Goal: Navigation & Orientation: Find specific page/section

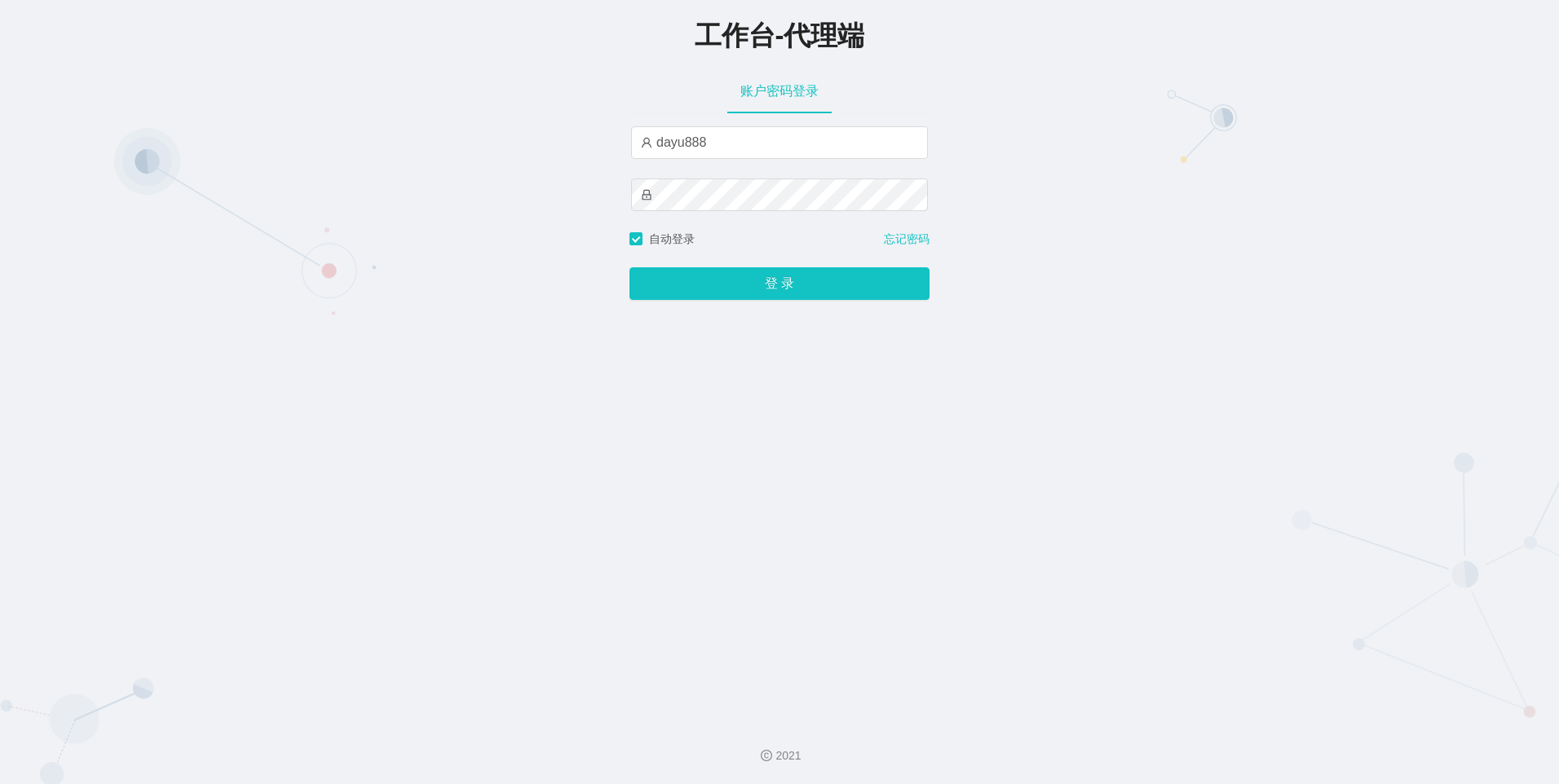
click at [629, 268] on button "登 录" at bounding box center [780, 284] width 300 height 33
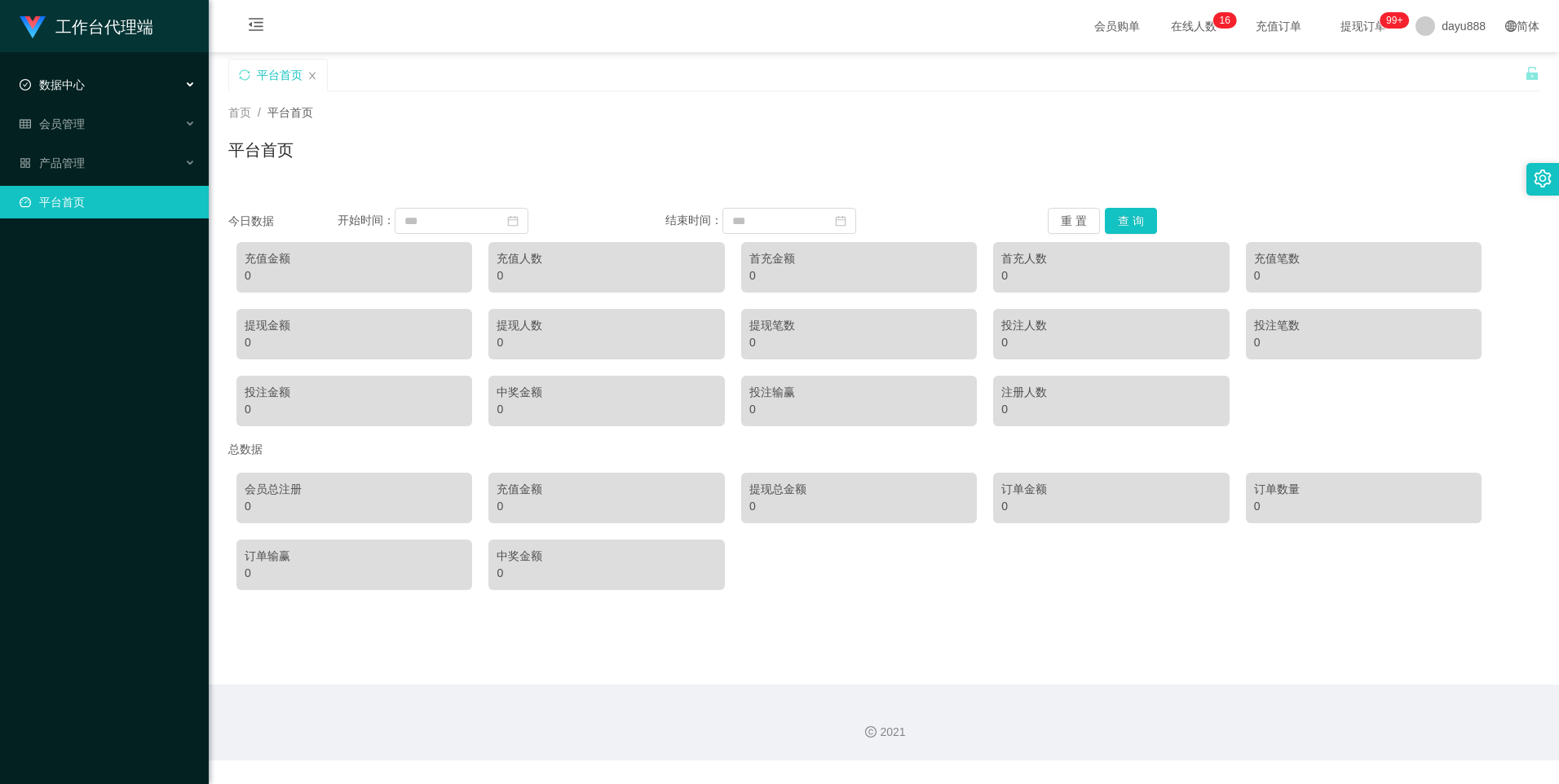
click at [83, 79] on span "数据中心" at bounding box center [52, 85] width 65 height 13
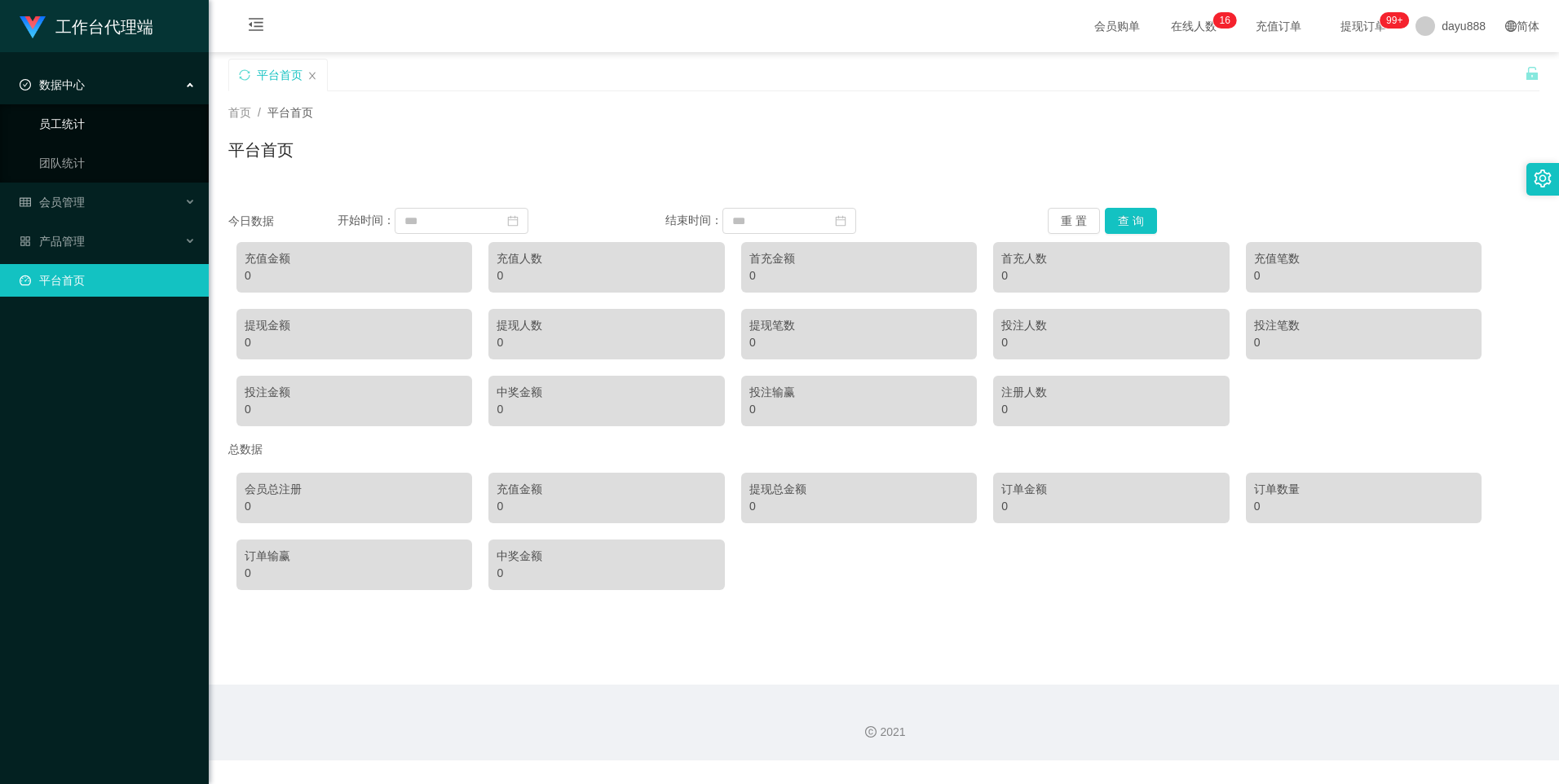
click at [88, 130] on link "员工统计" at bounding box center [117, 124] width 156 height 33
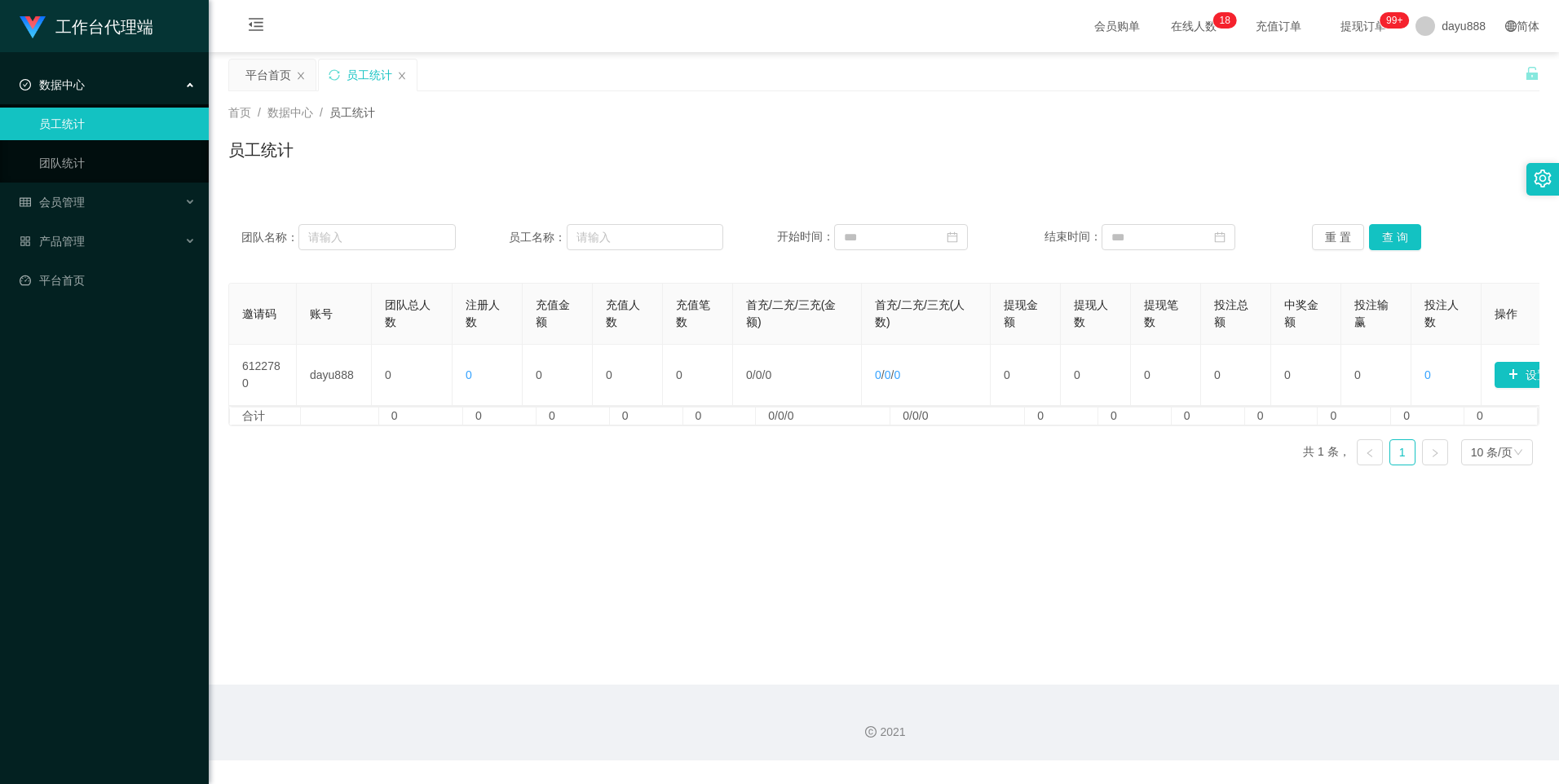
scroll to position [0, 64]
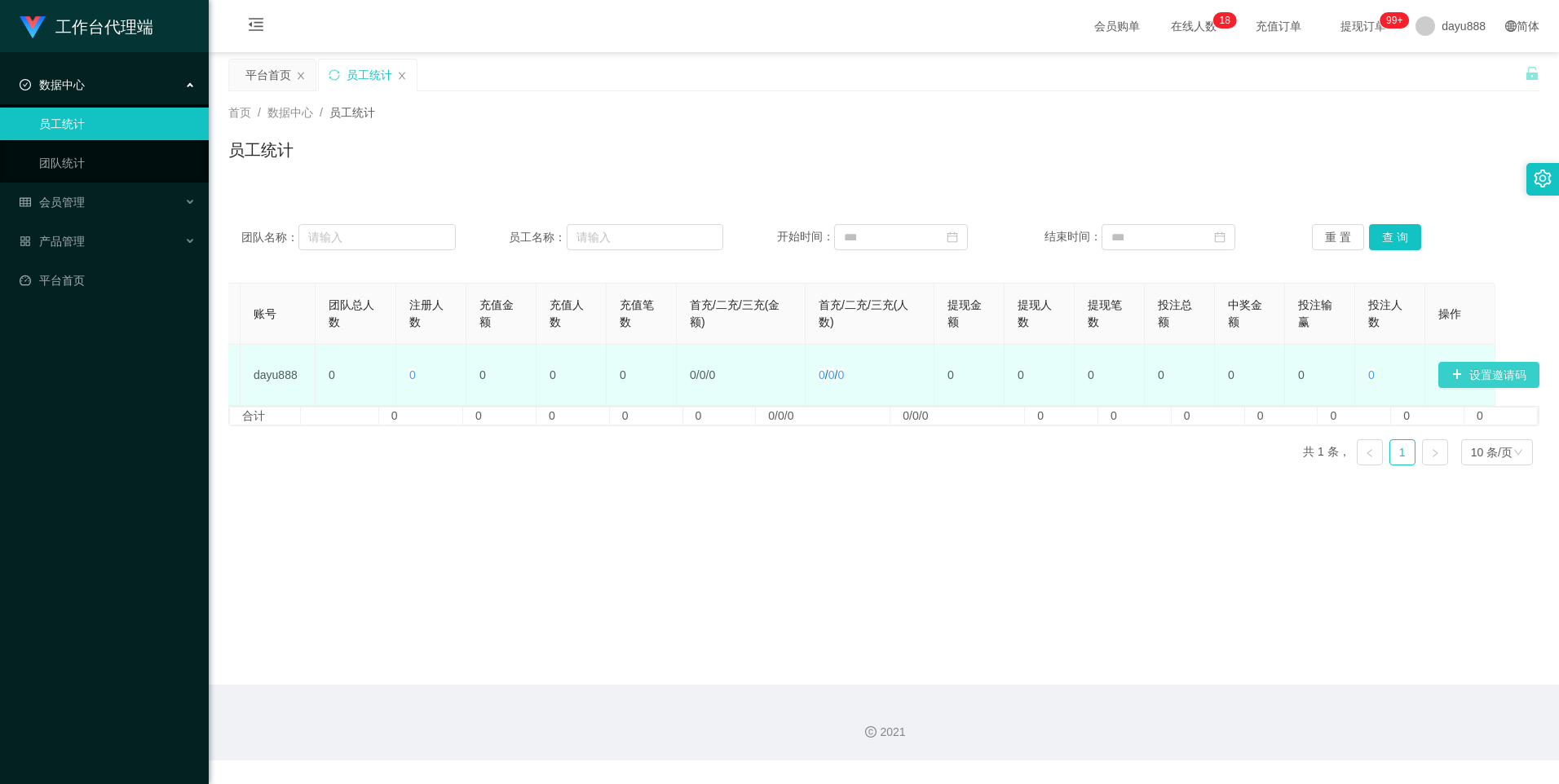
click at [1488, 363] on button "设置邀请码" at bounding box center [1489, 374] width 101 height 26
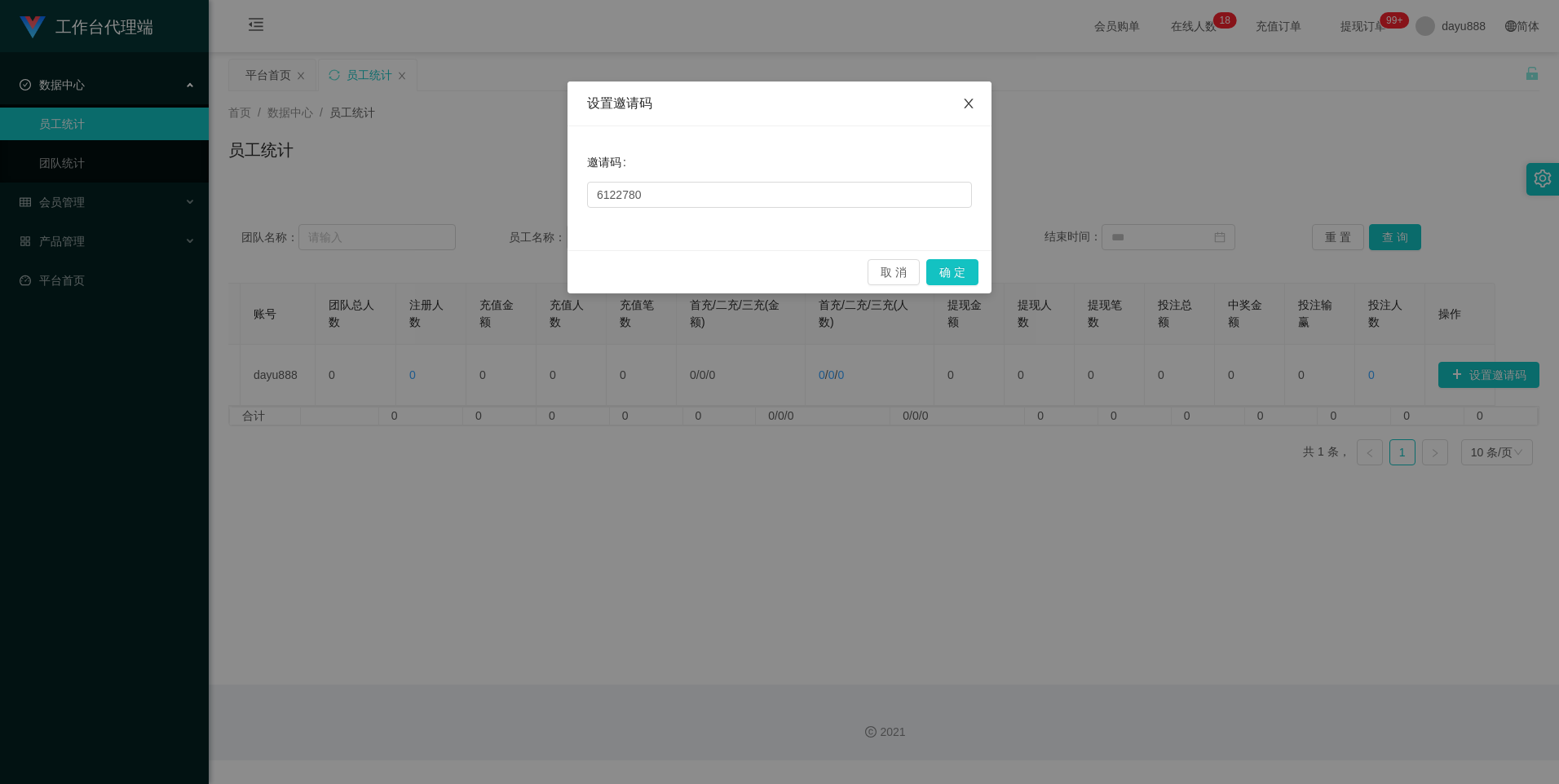
click at [961, 107] on span "Close" at bounding box center [968, 104] width 45 height 45
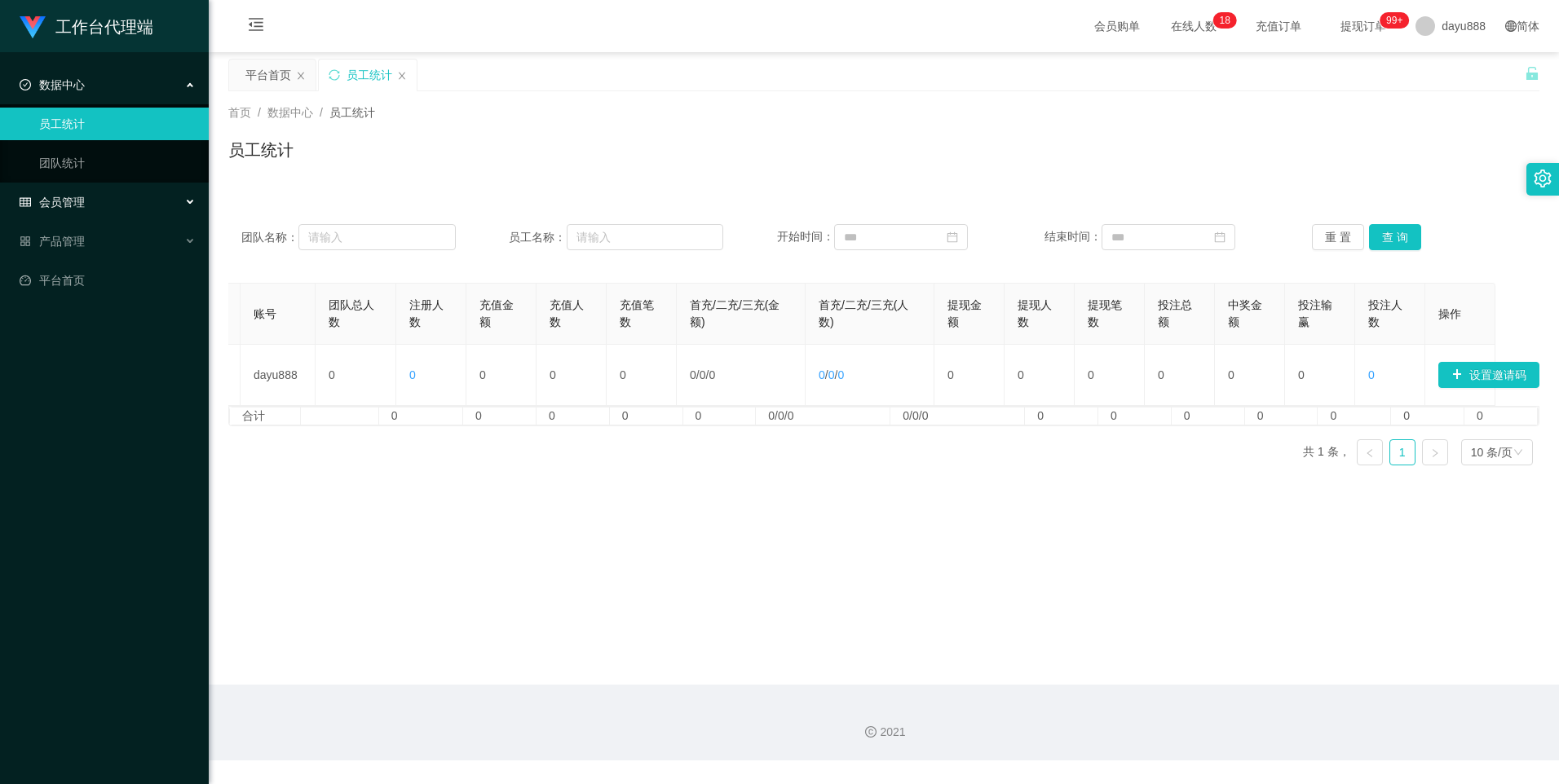
click at [113, 205] on div "会员管理" at bounding box center [104, 203] width 209 height 33
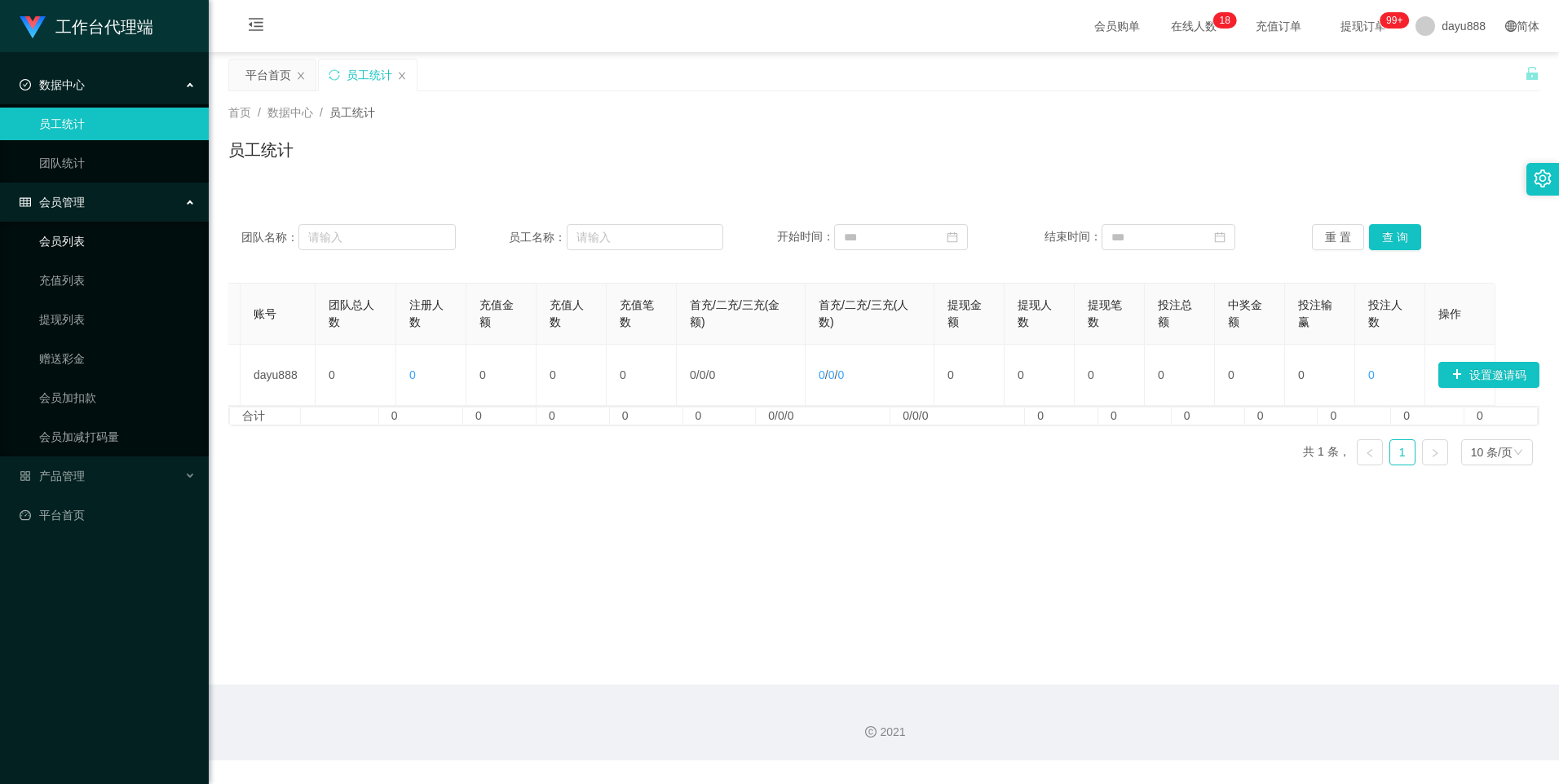
click at [85, 252] on link "会员列表" at bounding box center [117, 241] width 156 height 33
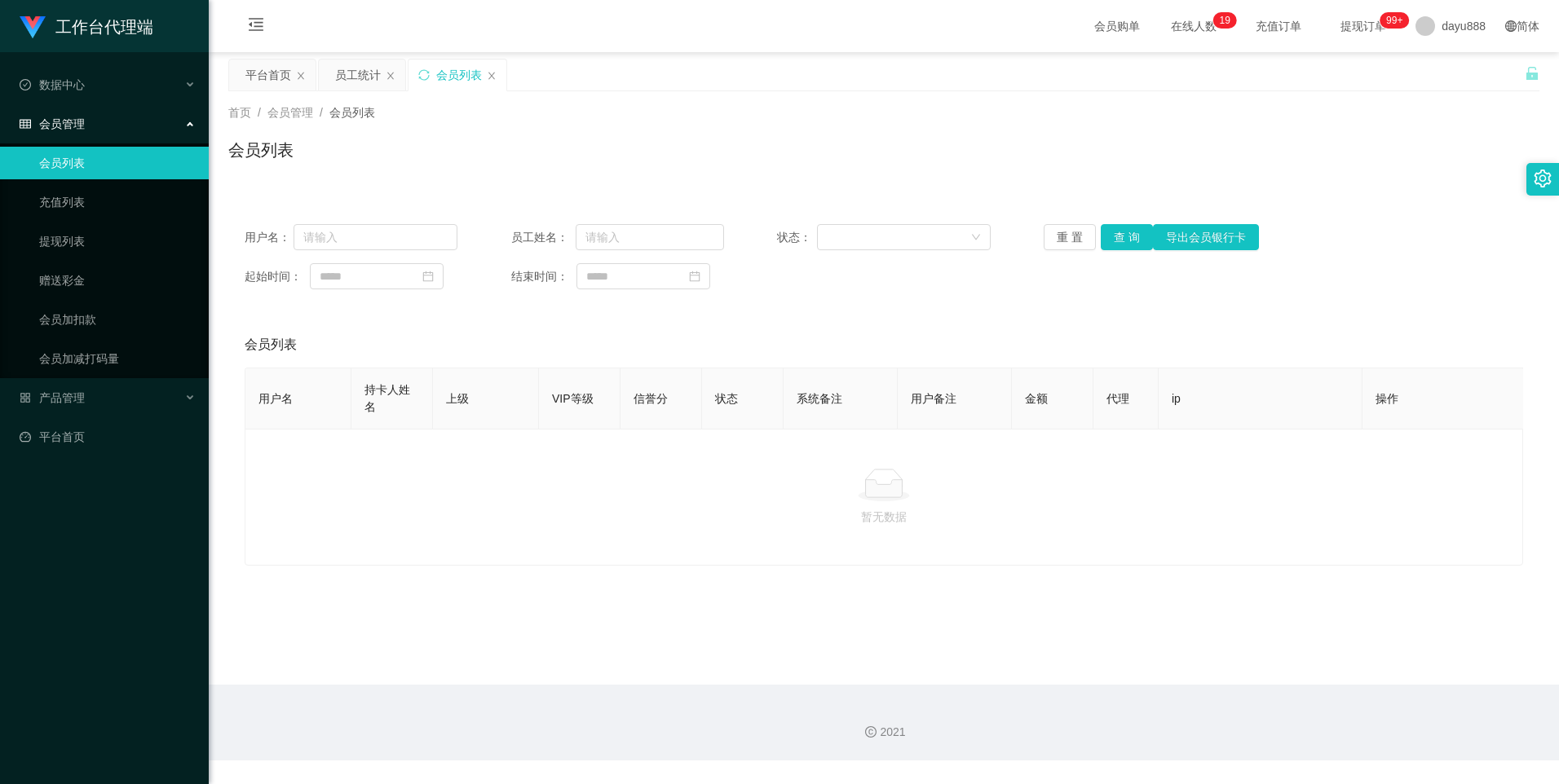
click at [610, 146] on div "会员列表" at bounding box center [883, 156] width 1311 height 37
click at [79, 206] on link "充值列表" at bounding box center [117, 203] width 156 height 33
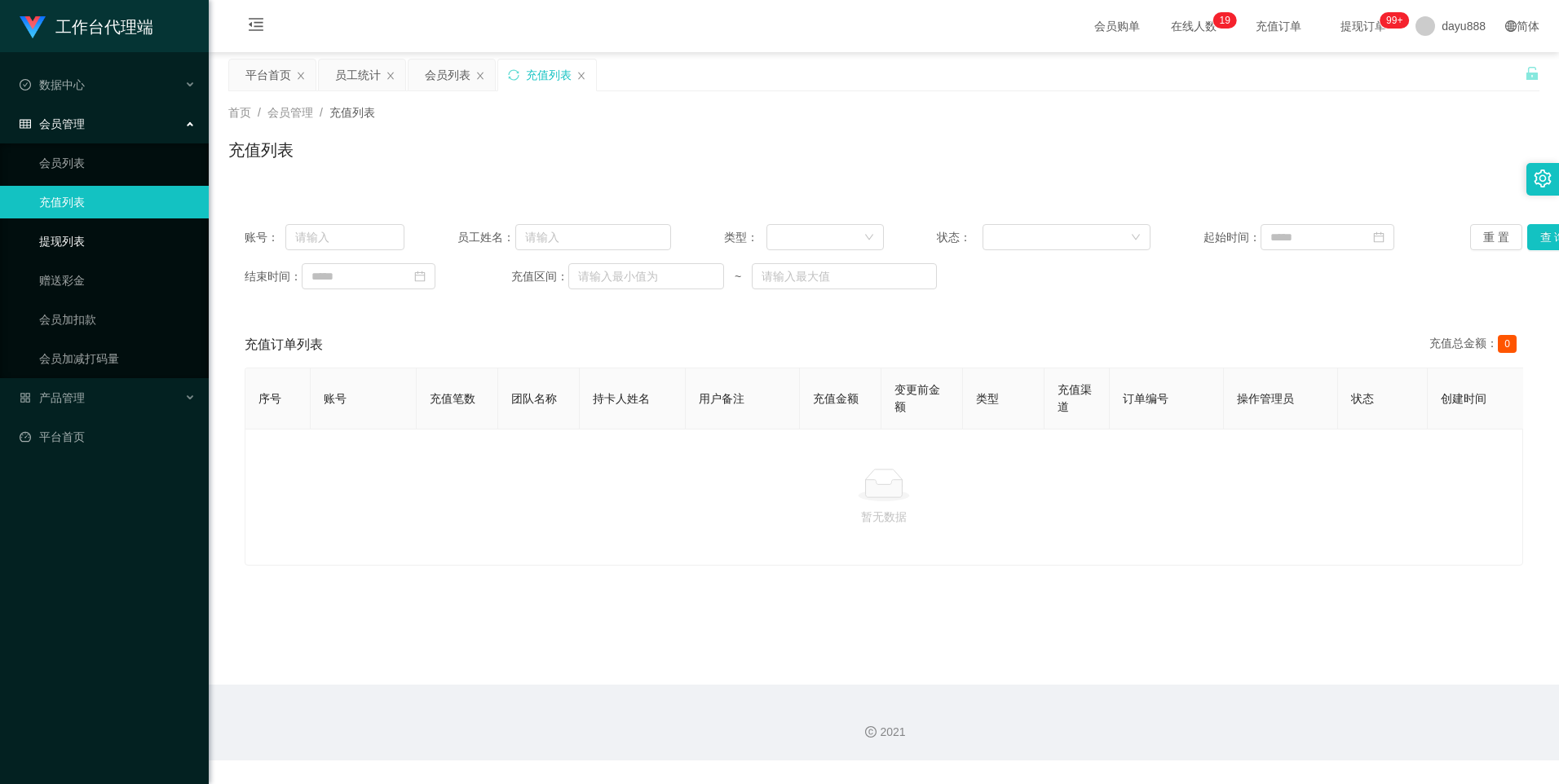
click at [56, 245] on link "提现列表" at bounding box center [117, 241] width 156 height 33
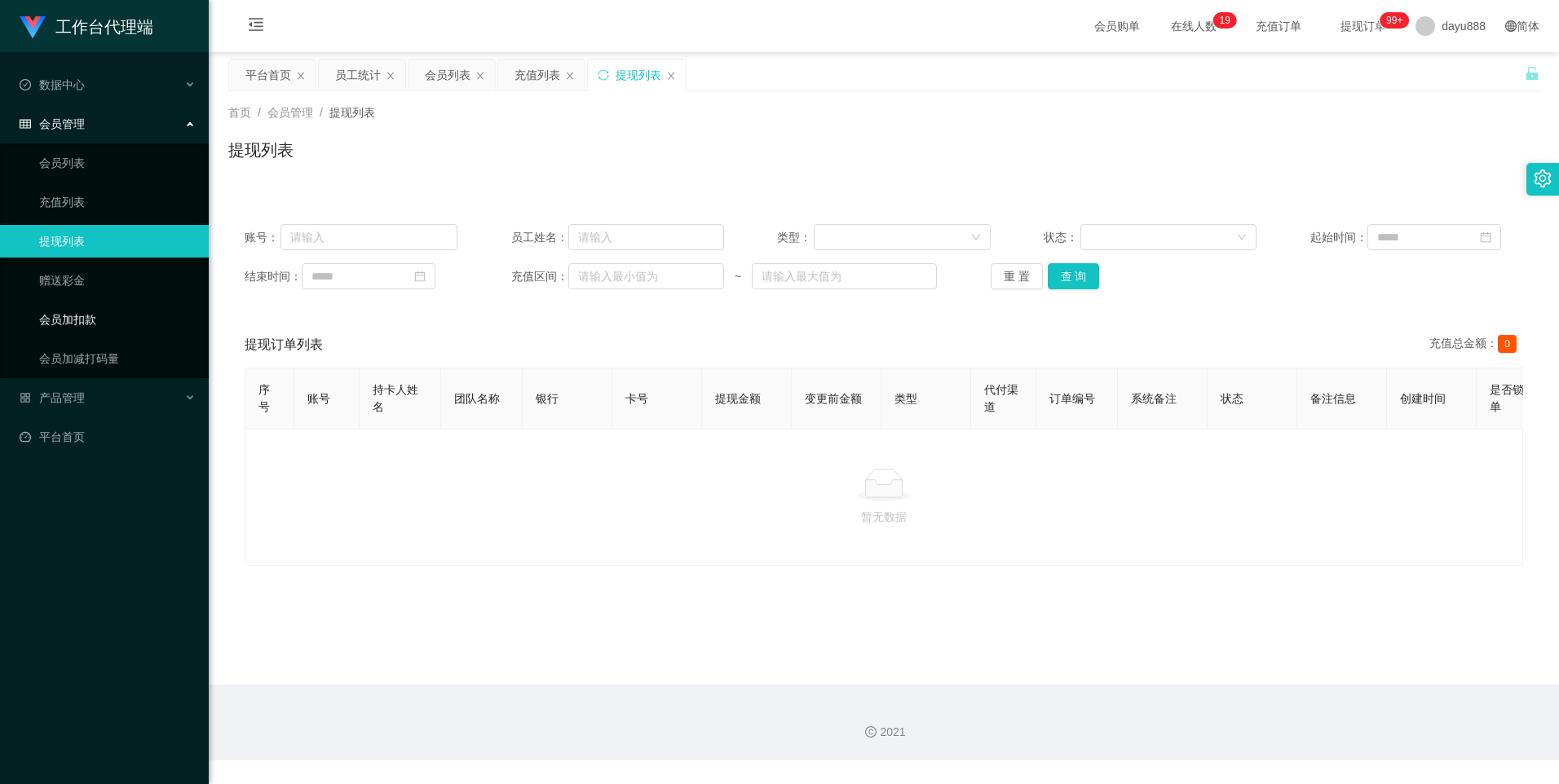
click at [52, 308] on link "会员加扣款" at bounding box center [117, 319] width 156 height 33
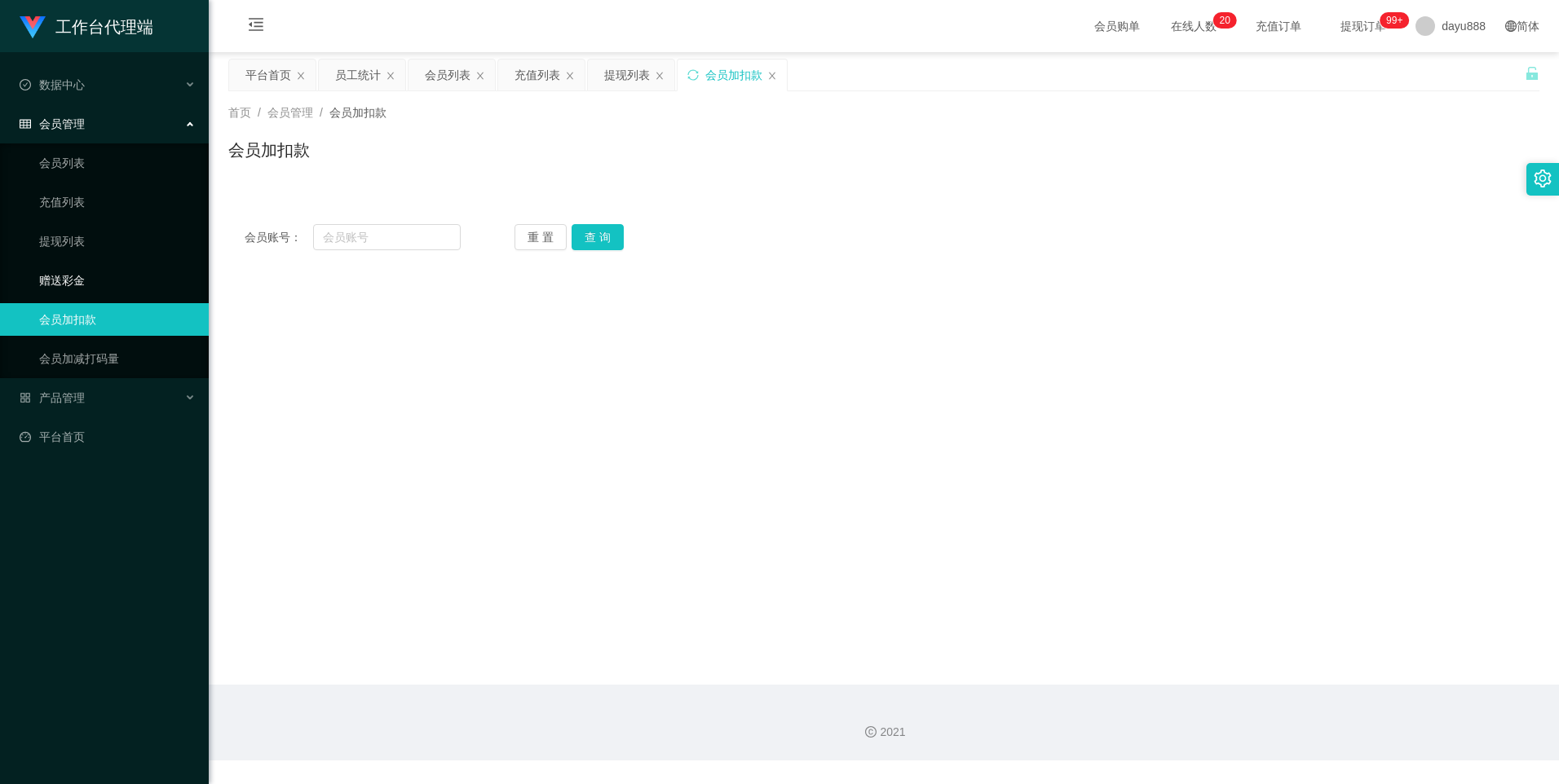
click at [67, 277] on link "赠送彩金" at bounding box center [117, 280] width 156 height 33
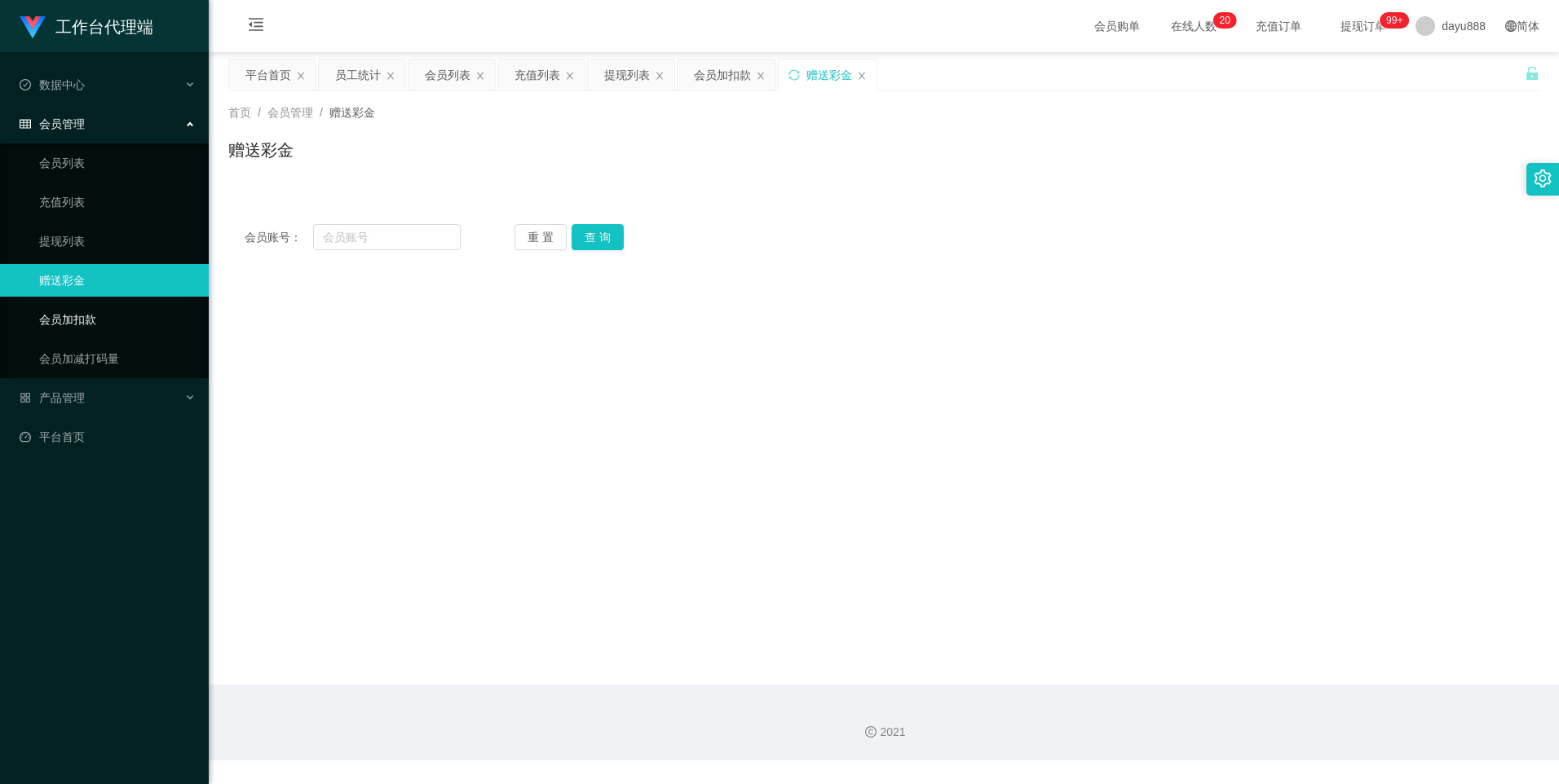
click at [97, 329] on link "会员加扣款" at bounding box center [117, 319] width 156 height 33
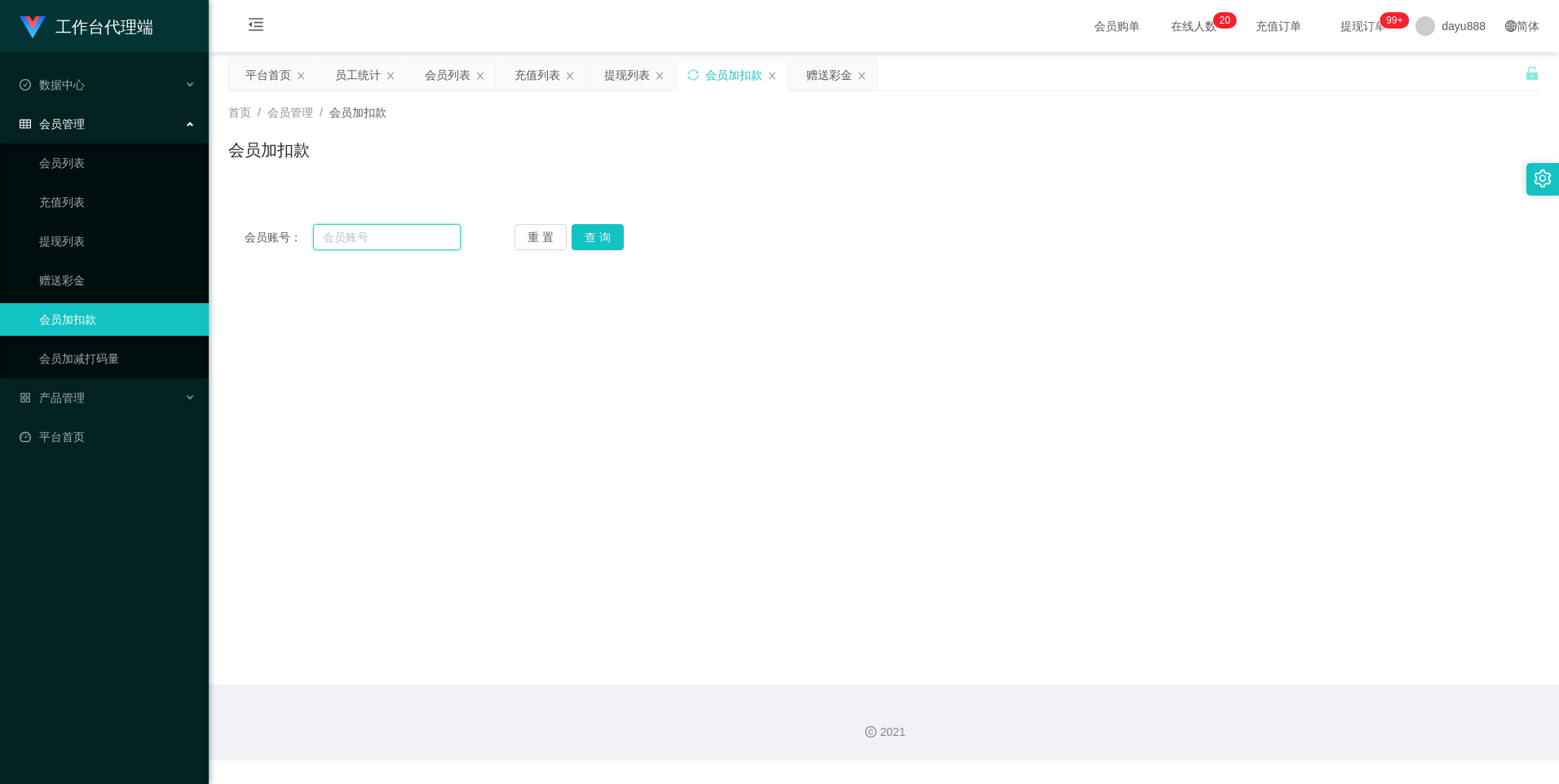
click at [365, 236] on input "text" at bounding box center [386, 237] width 146 height 26
click at [426, 230] on input "text" at bounding box center [386, 237] width 146 height 26
click at [90, 160] on link "会员列表" at bounding box center [117, 163] width 156 height 33
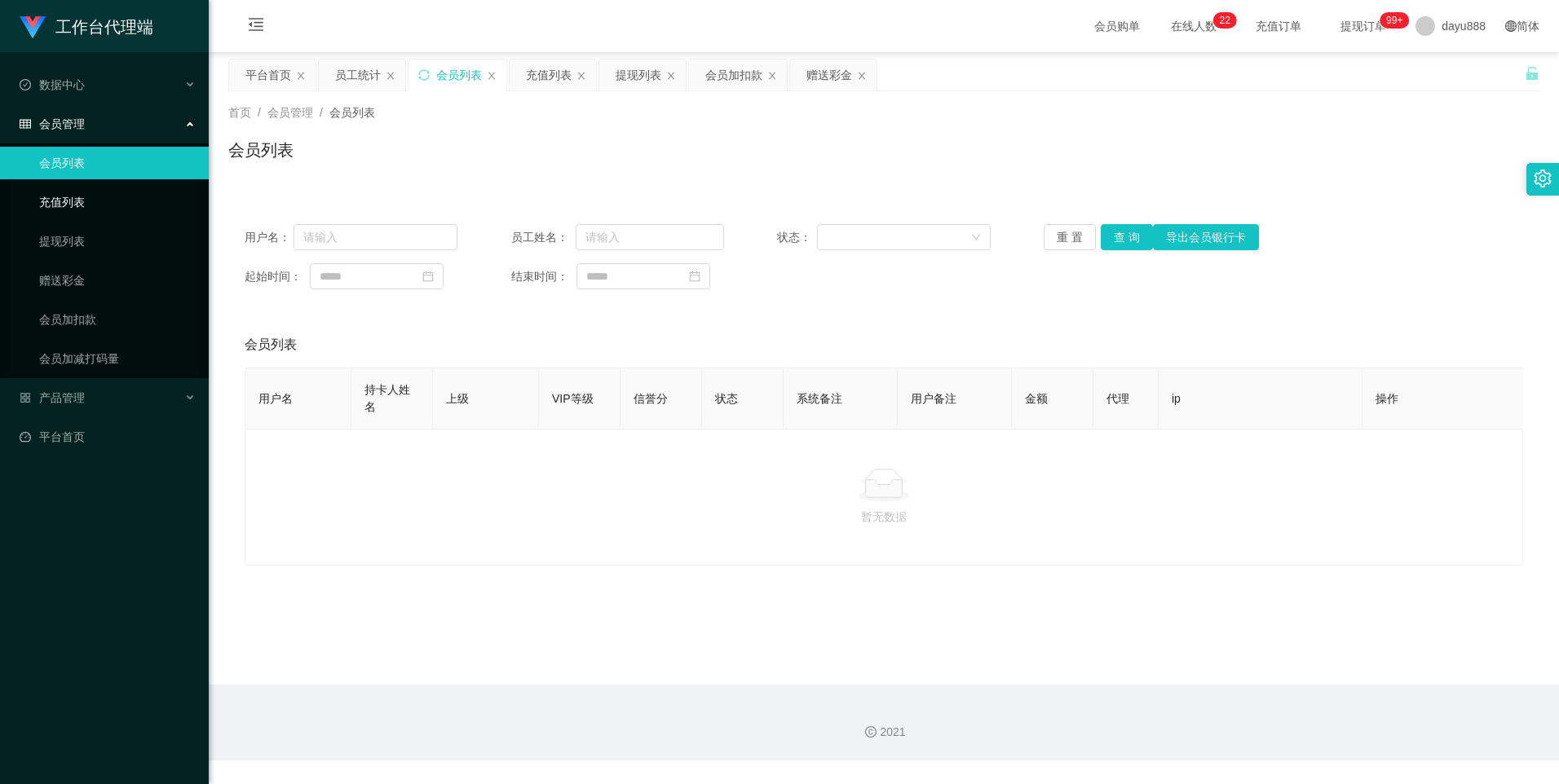
click at [60, 200] on link "充值列表" at bounding box center [117, 203] width 156 height 33
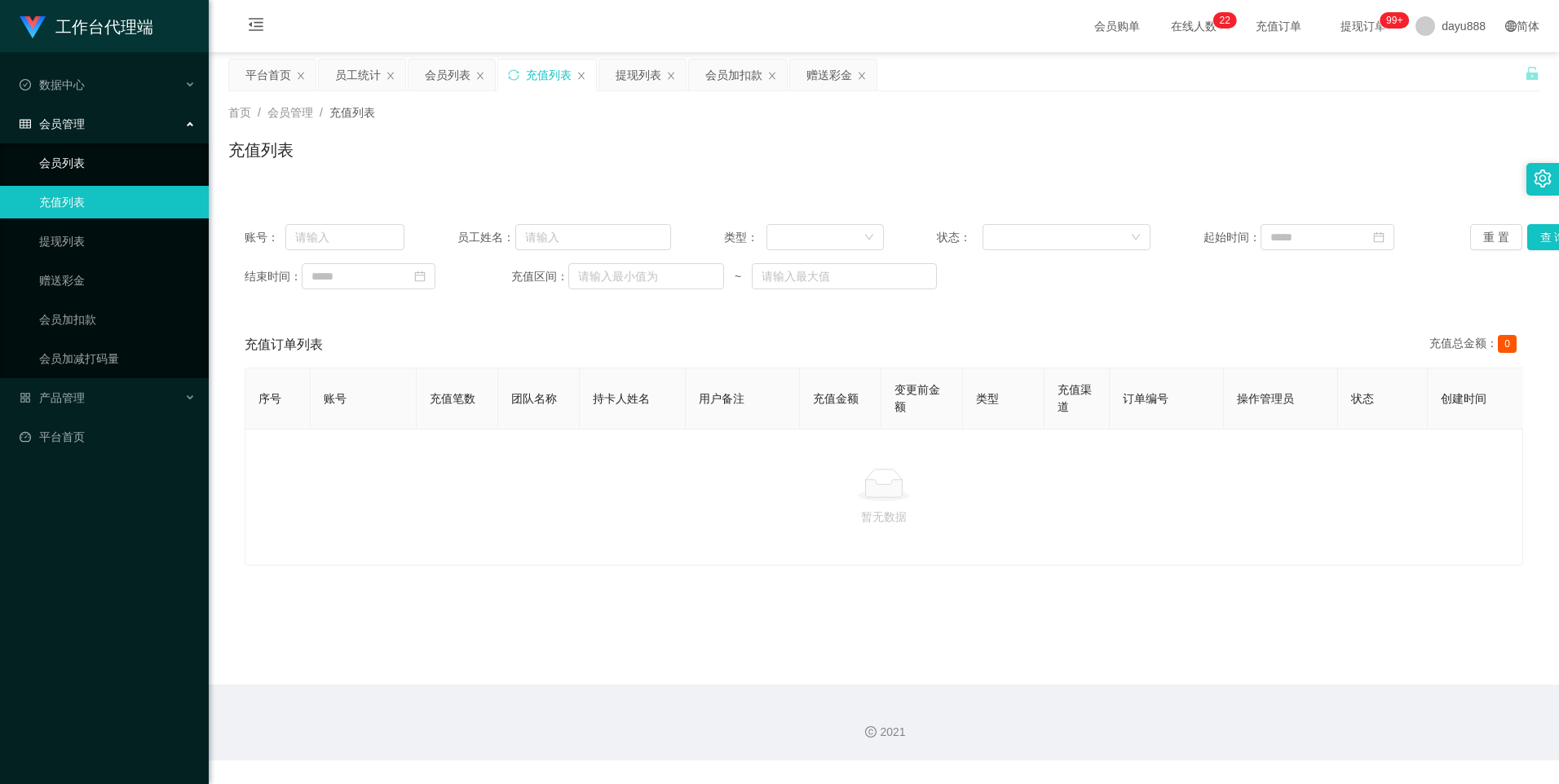
click at [43, 173] on link "会员列表" at bounding box center [117, 163] width 156 height 33
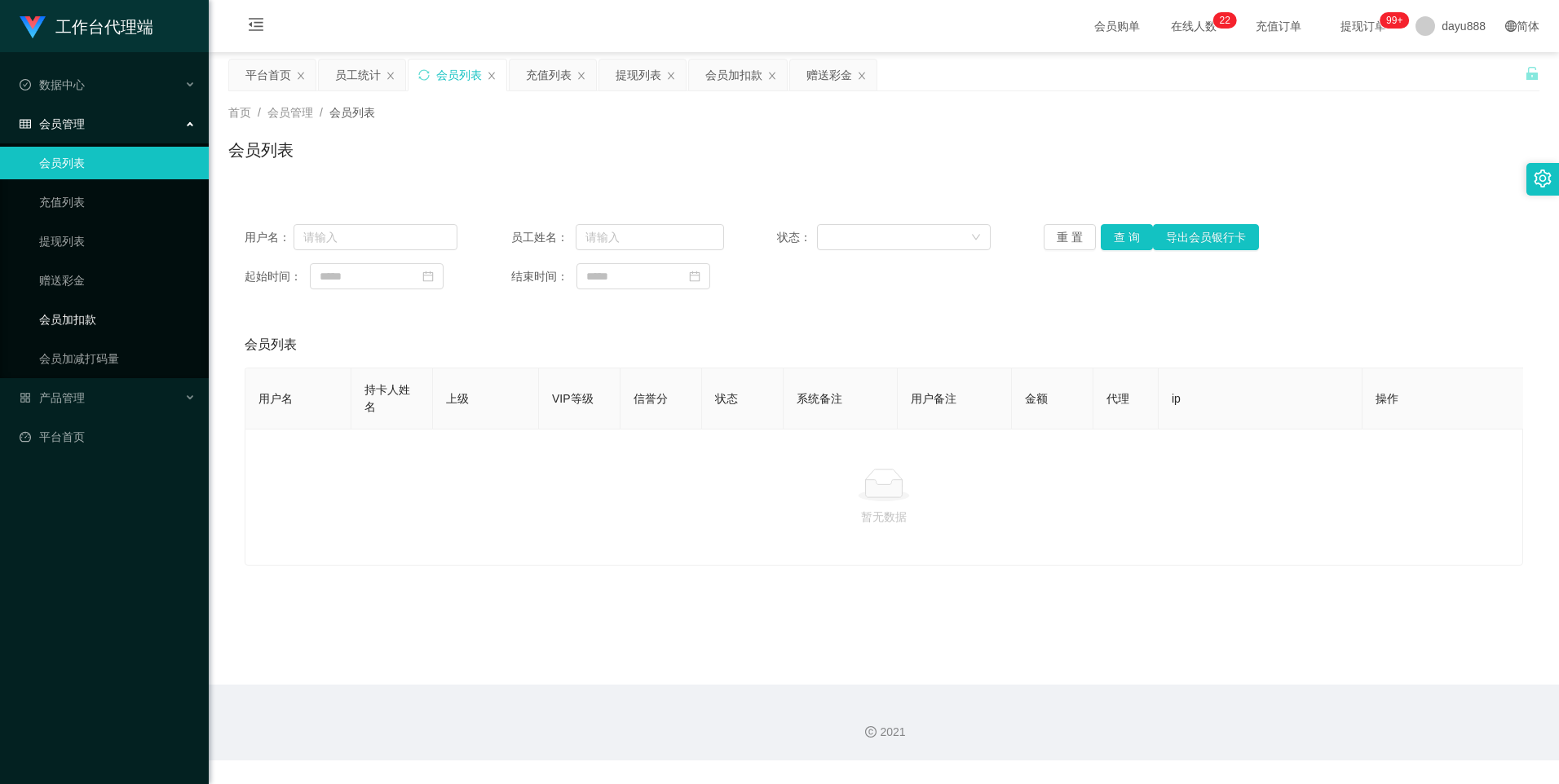
click at [80, 329] on link "会员加扣款" at bounding box center [117, 319] width 156 height 33
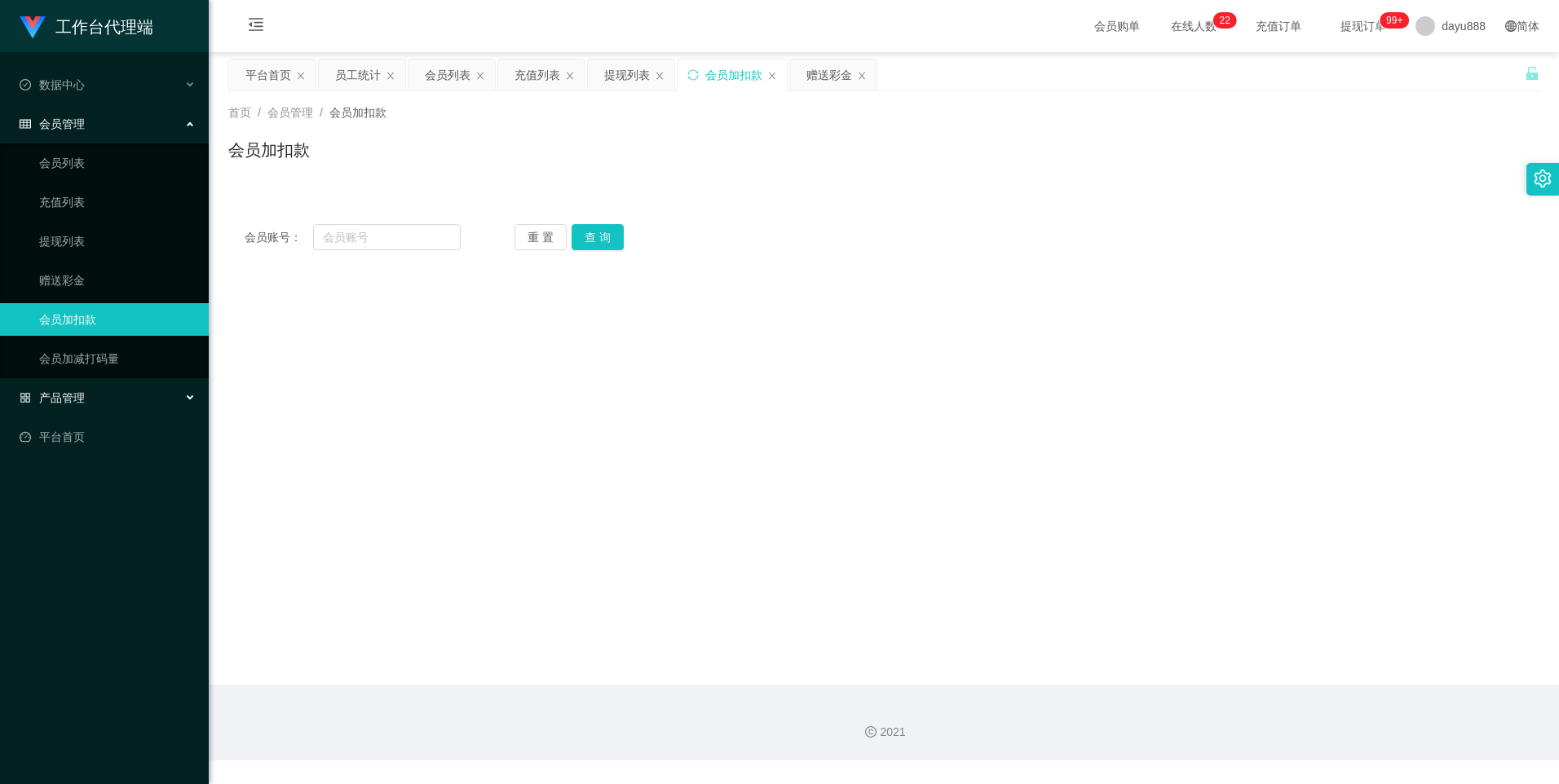
click at [84, 404] on span "产品管理" at bounding box center [52, 398] width 65 height 13
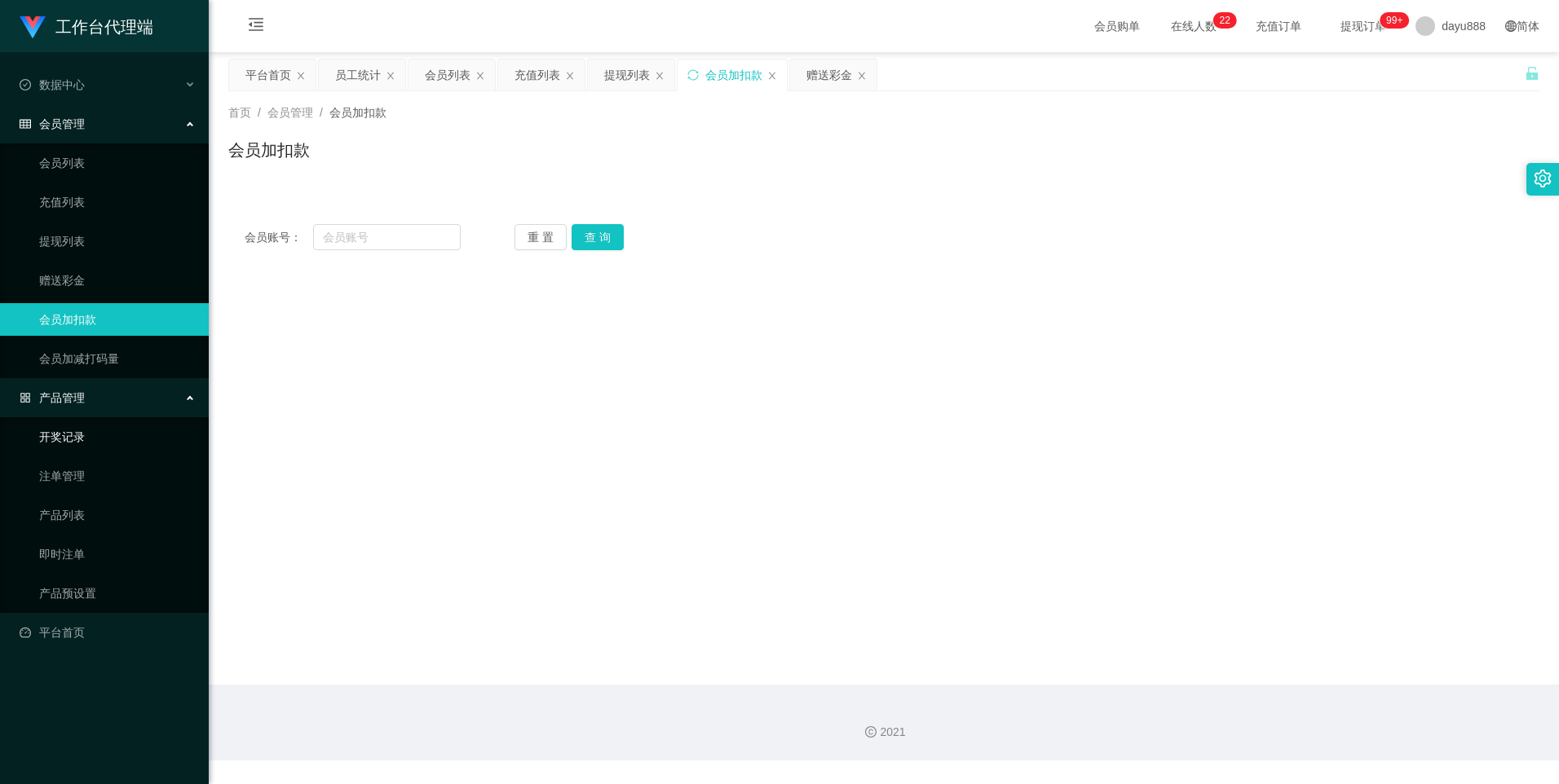
click at [76, 447] on link "开奖记录" at bounding box center [117, 437] width 156 height 33
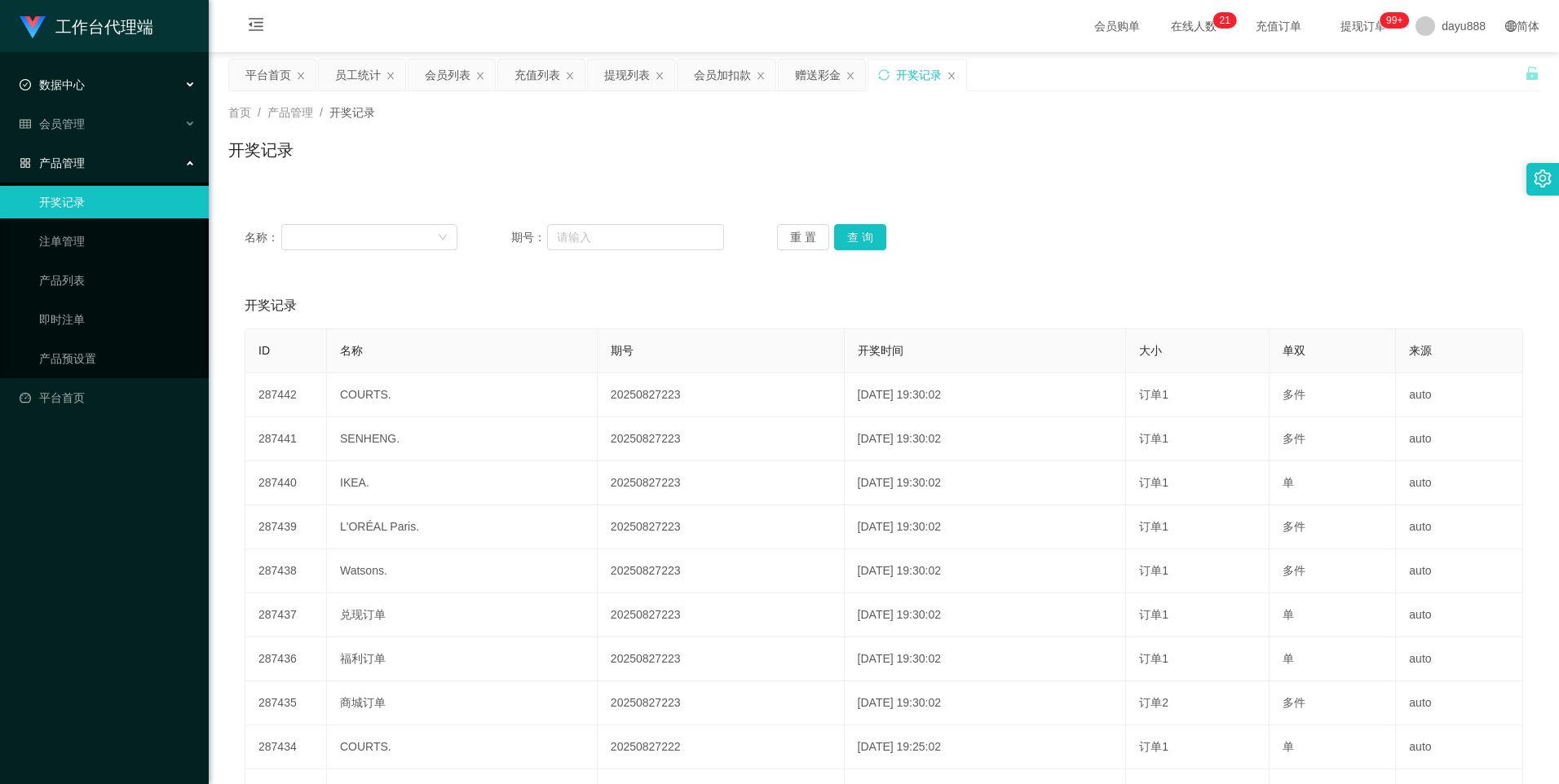
click at [49, 80] on span "数据中心" at bounding box center [52, 85] width 65 height 13
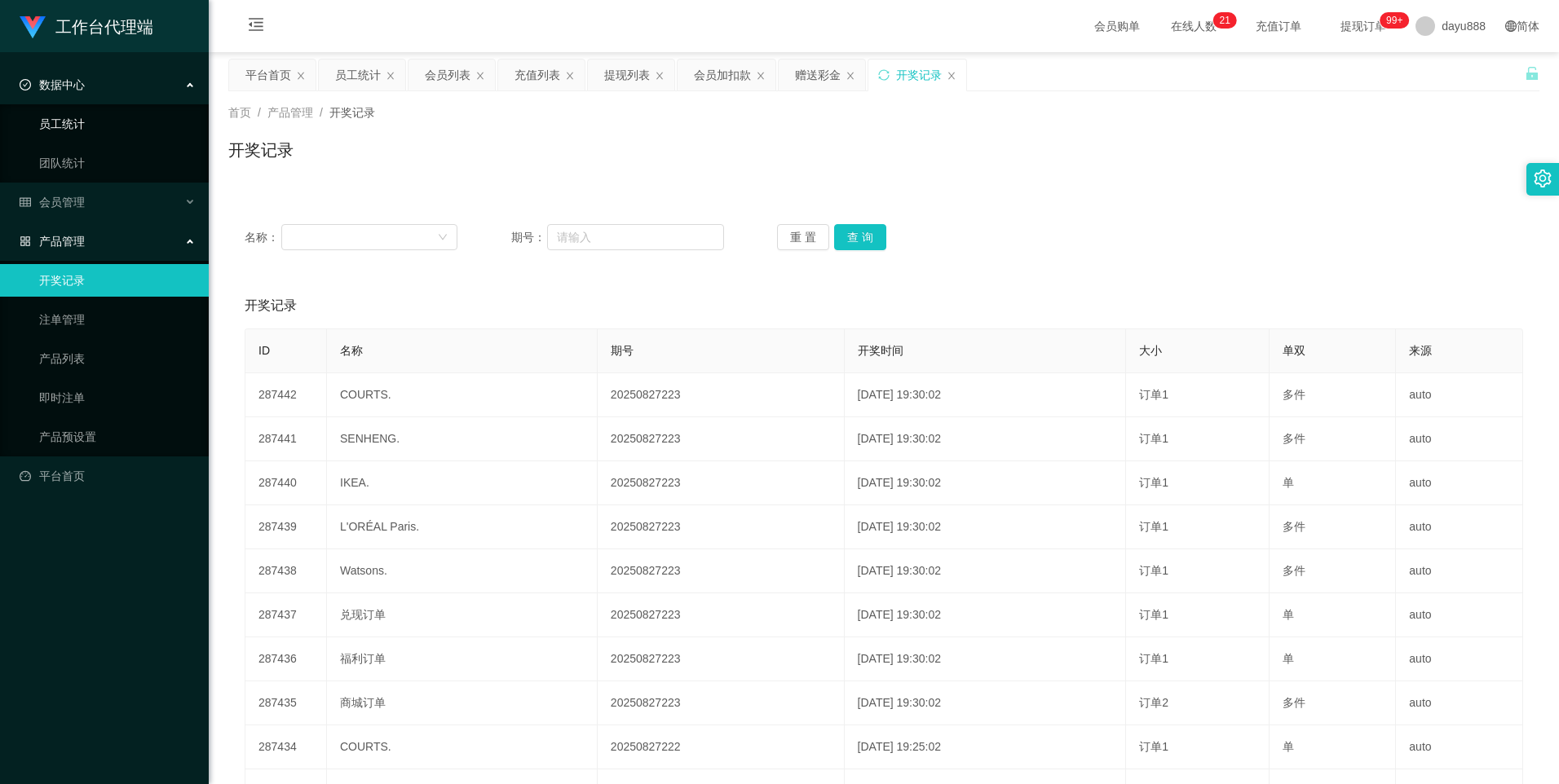
click at [64, 118] on link "员工统计" at bounding box center [117, 124] width 156 height 33
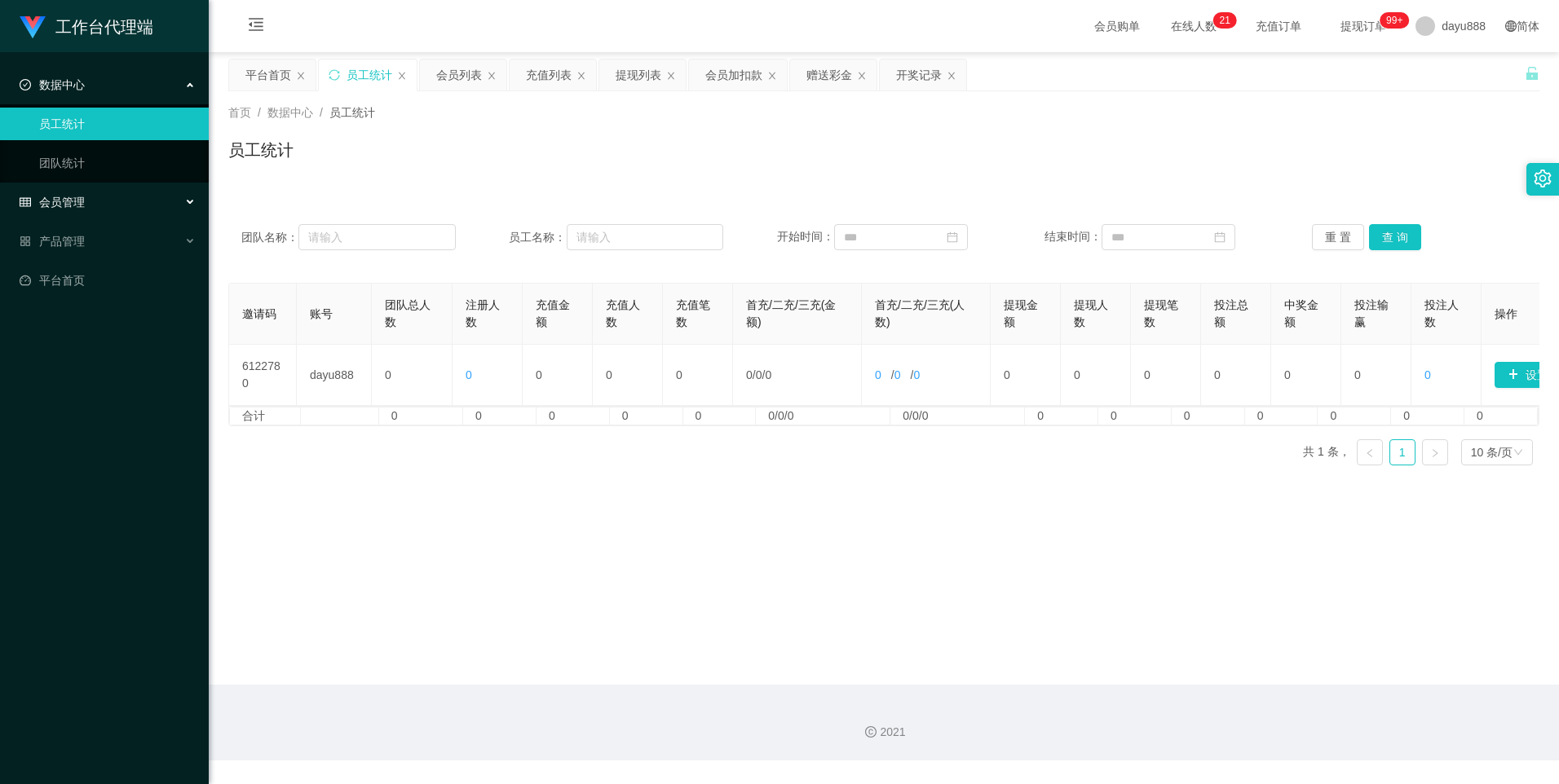
click at [55, 199] on span "会员管理" at bounding box center [52, 202] width 65 height 13
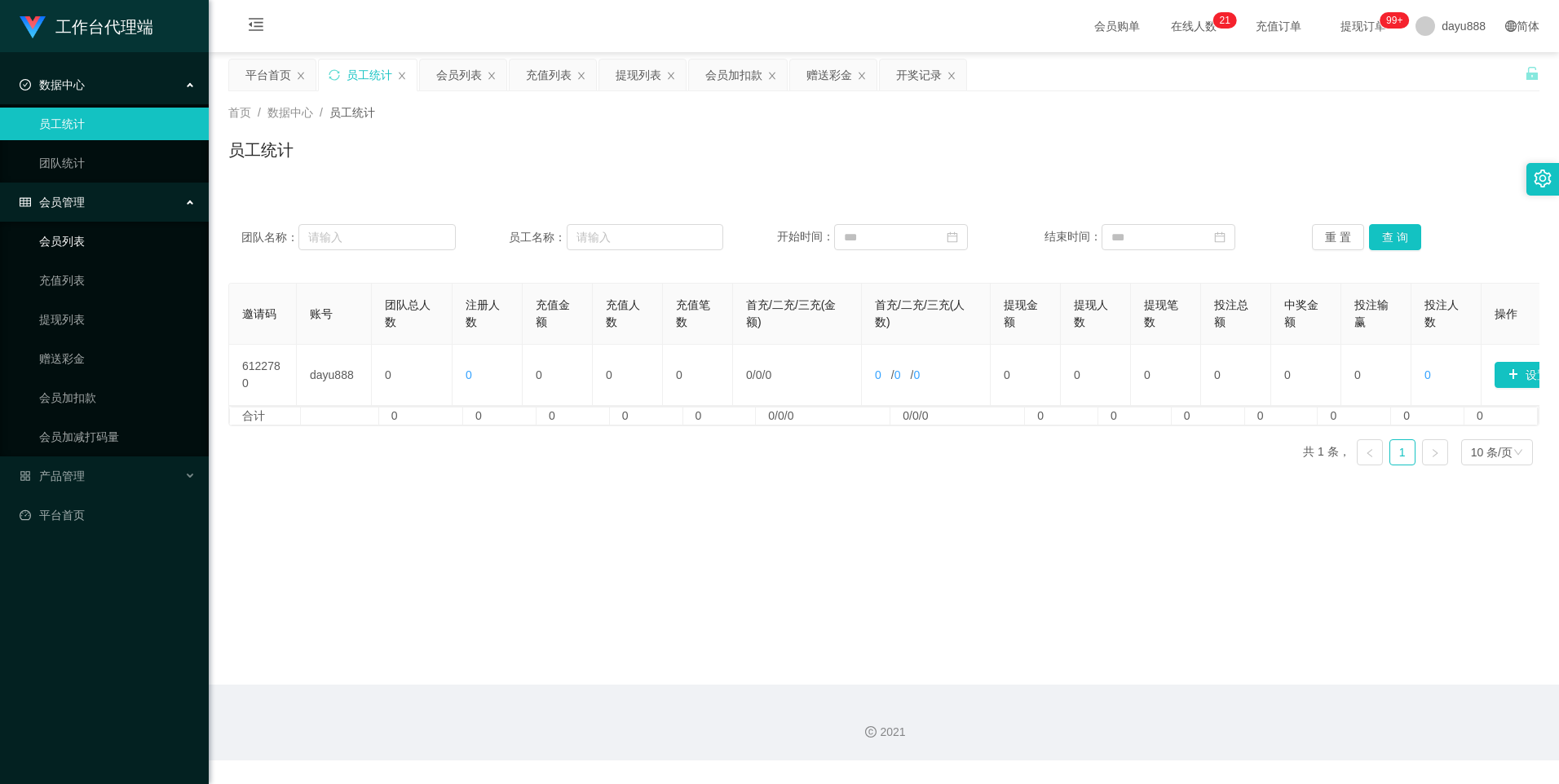
click at [112, 241] on link "会员列表" at bounding box center [117, 241] width 156 height 33
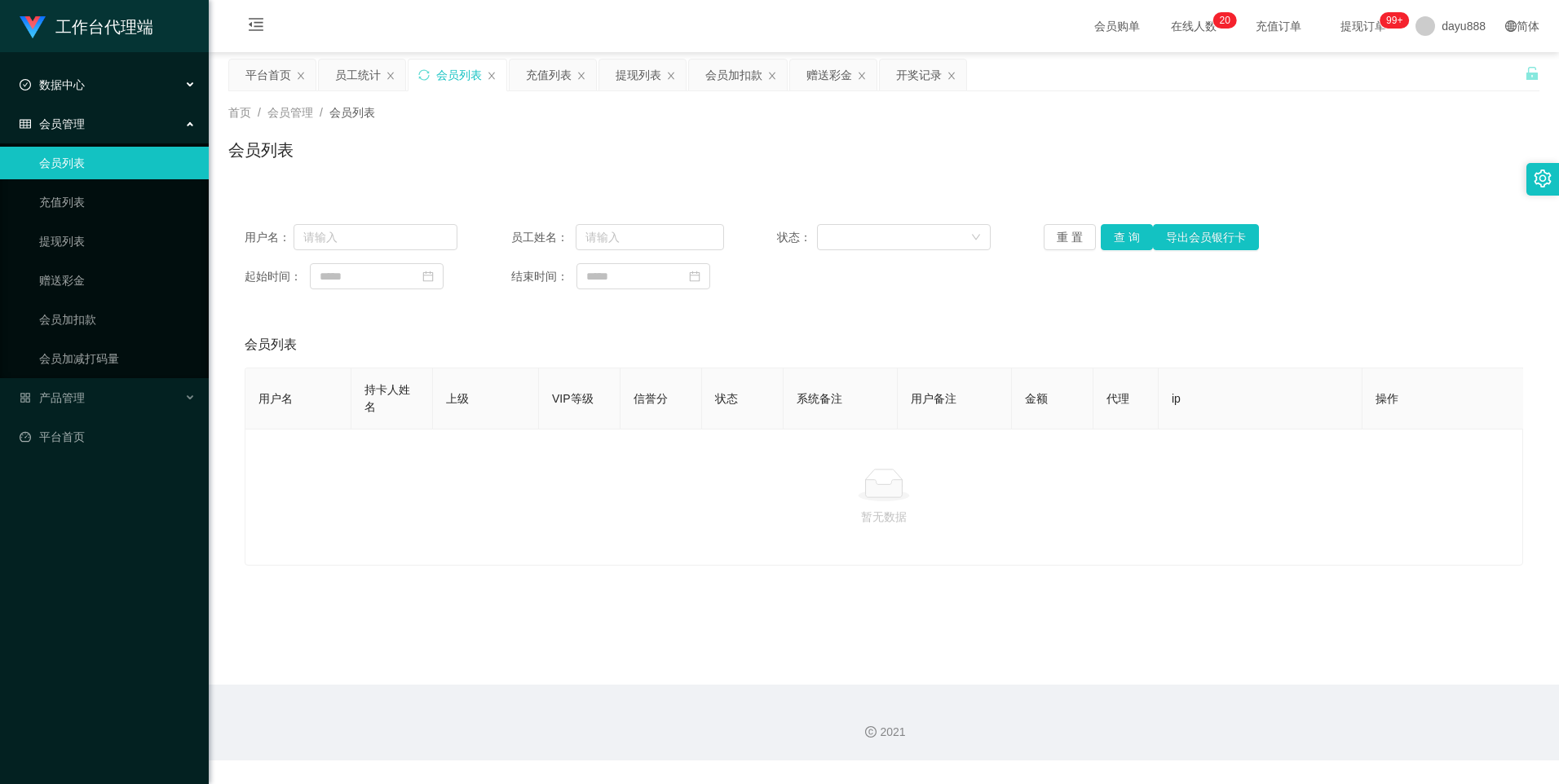
click at [40, 80] on span "数据中心" at bounding box center [52, 85] width 65 height 13
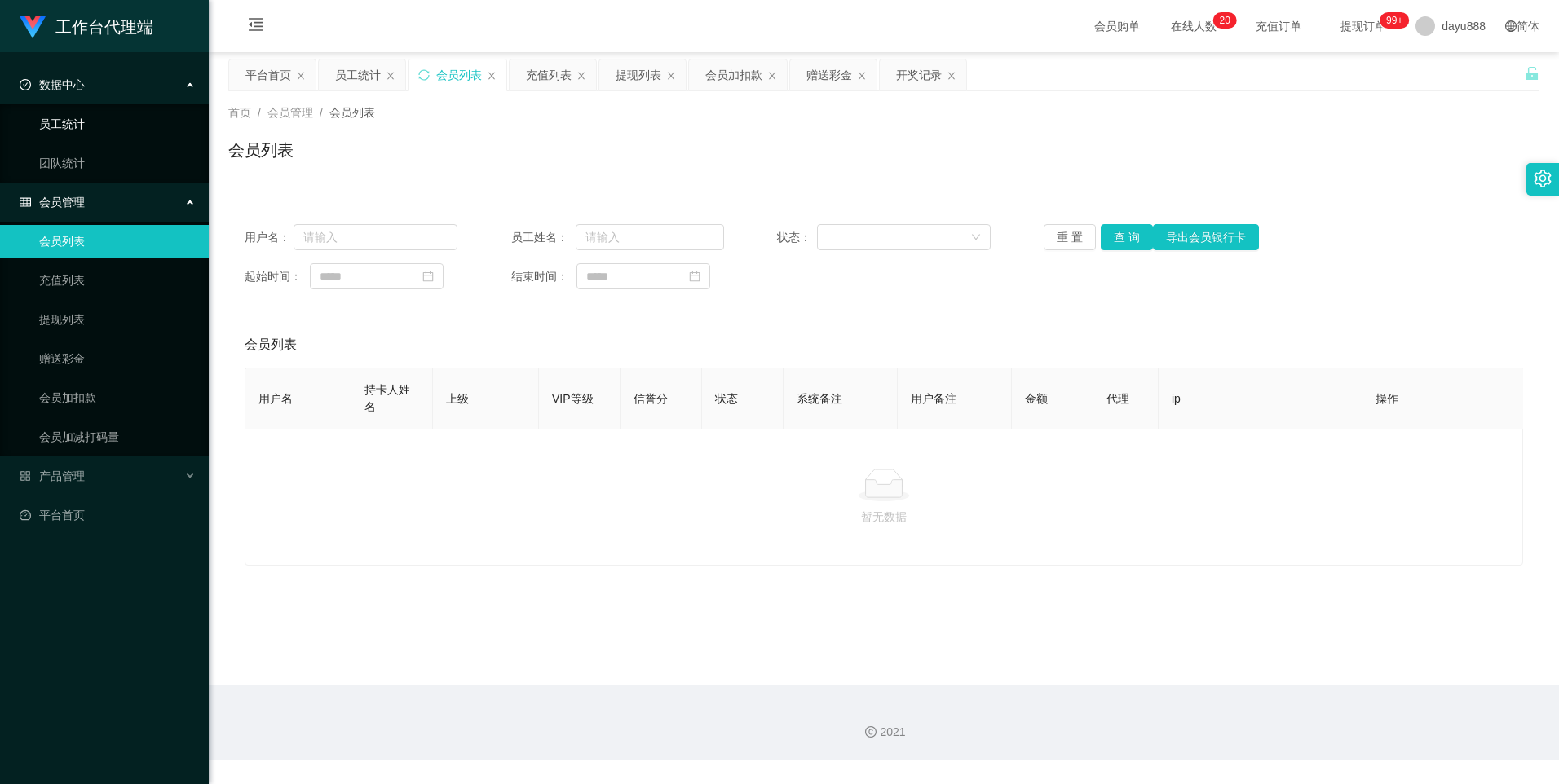
click at [88, 131] on link "员工统计" at bounding box center [117, 124] width 156 height 33
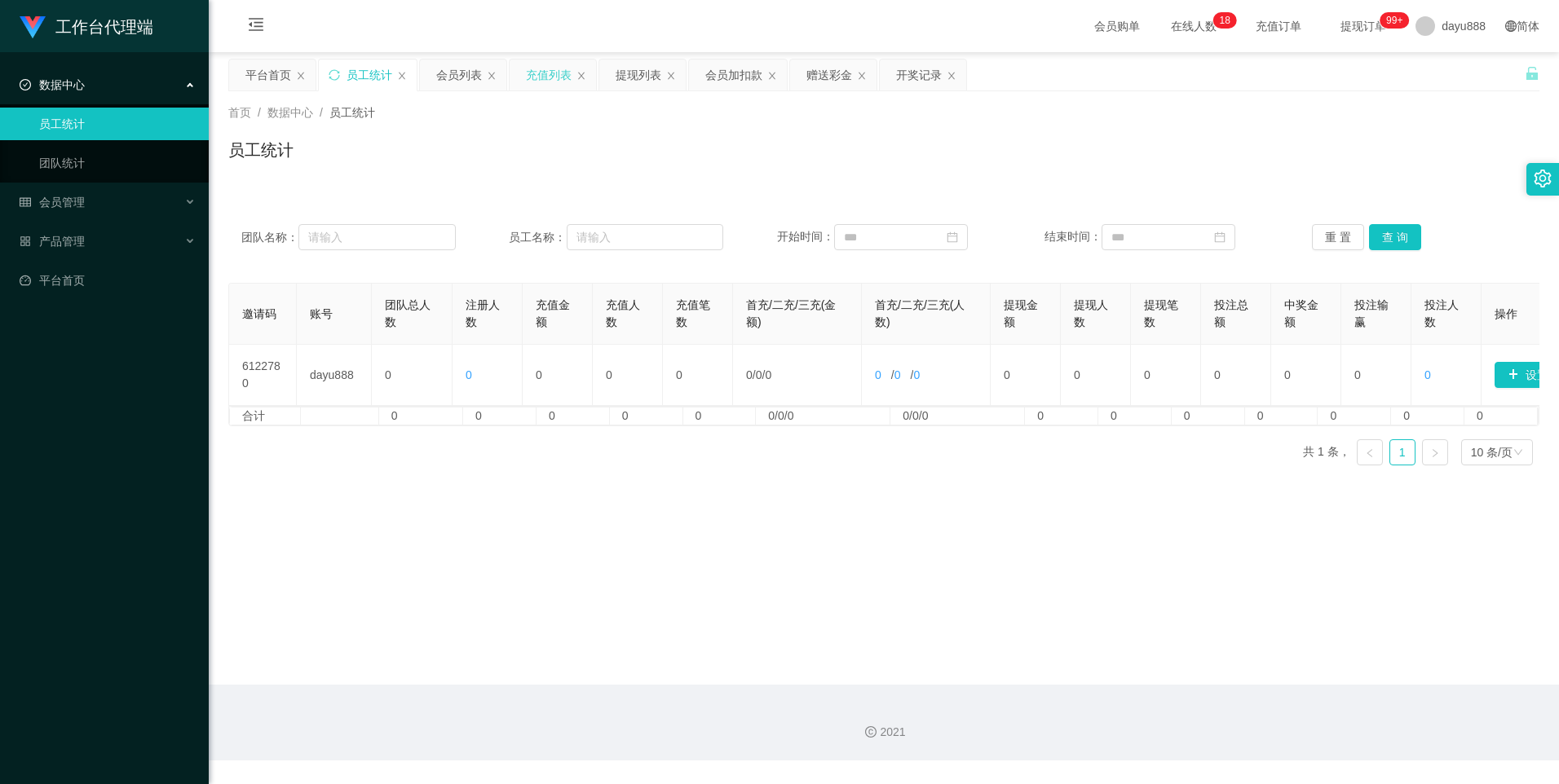
click at [563, 74] on div "充值列表" at bounding box center [549, 75] width 45 height 31
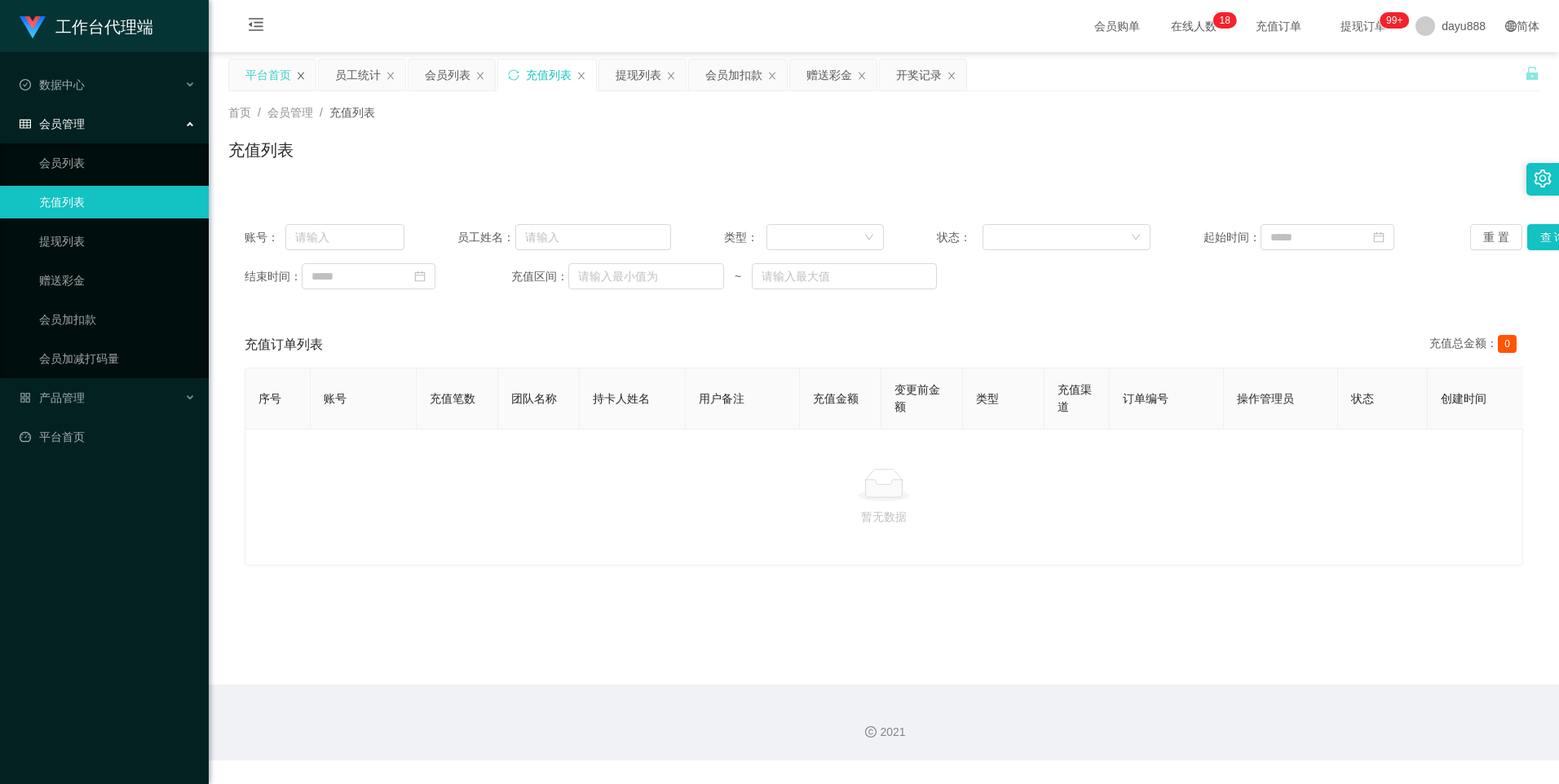
click at [298, 78] on icon "图标: close" at bounding box center [300, 75] width 10 height 10
click at [257, 87] on div "员工统计" at bounding box center [268, 75] width 45 height 31
